Goal: Task Accomplishment & Management: Manage account settings

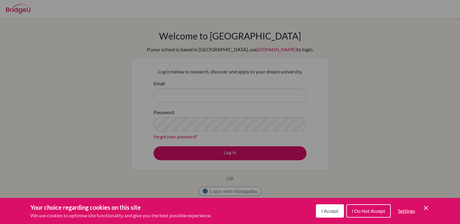
click at [424, 210] on icon "Save and close" at bounding box center [426, 208] width 4 height 4
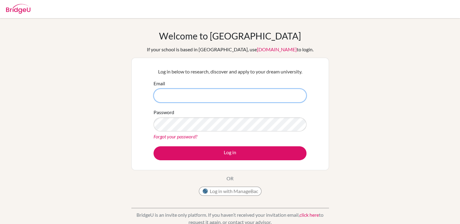
click at [222, 90] on input "Email" at bounding box center [229, 96] width 153 height 14
type input "[EMAIL_ADDRESS][DOMAIN_NAME]"
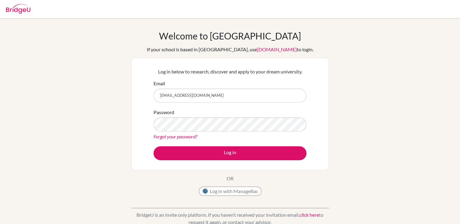
click at [181, 137] on link "Forgot your password?" at bounding box center [175, 137] width 44 height 6
click at [252, 95] on input "Email" at bounding box center [229, 96] width 153 height 14
type input "[EMAIL_ADDRESS][DOMAIN_NAME]"
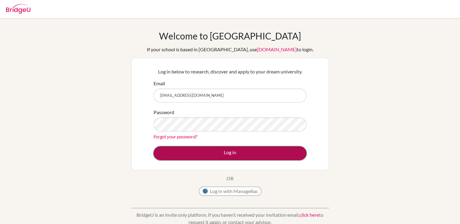
click at [186, 157] on button "Log in" at bounding box center [229, 154] width 153 height 14
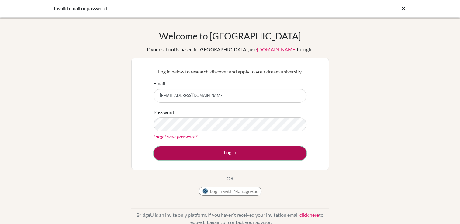
click at [204, 157] on button "Log in" at bounding box center [229, 154] width 153 height 14
